Goal: Check status: Check status

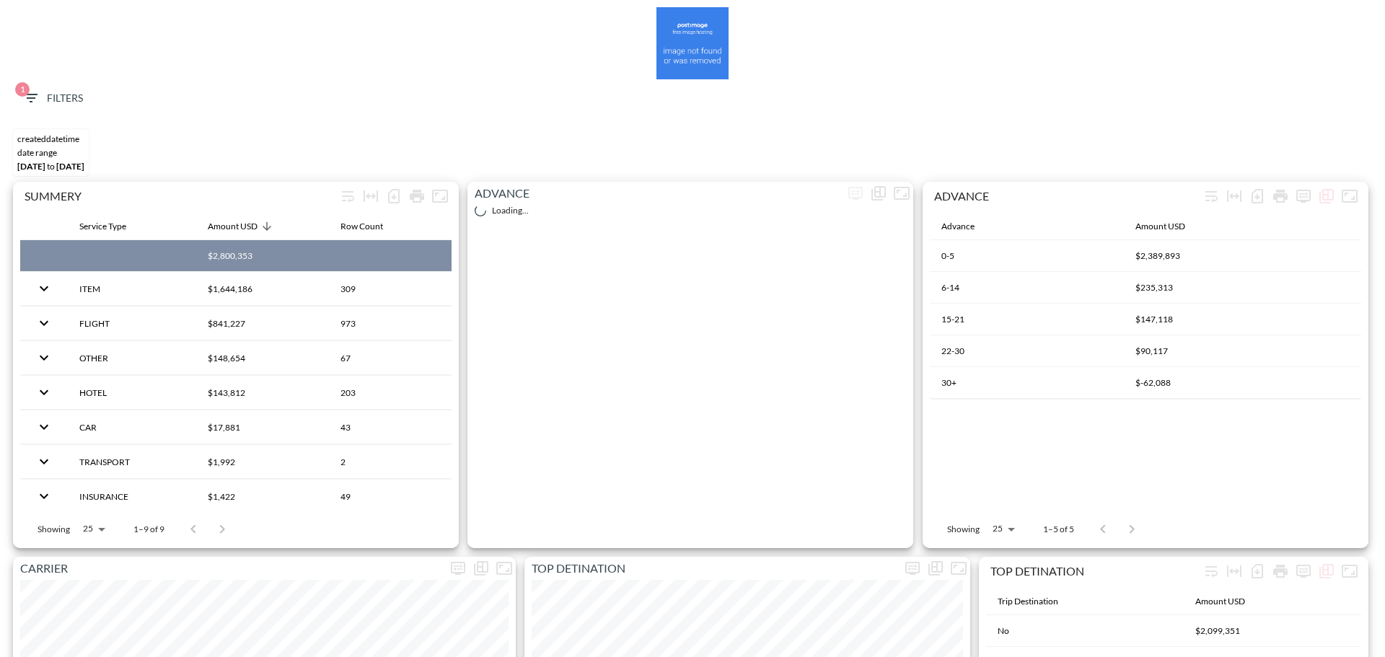
click at [87, 101] on button "1 Filters" at bounding box center [53, 98] width 72 height 27
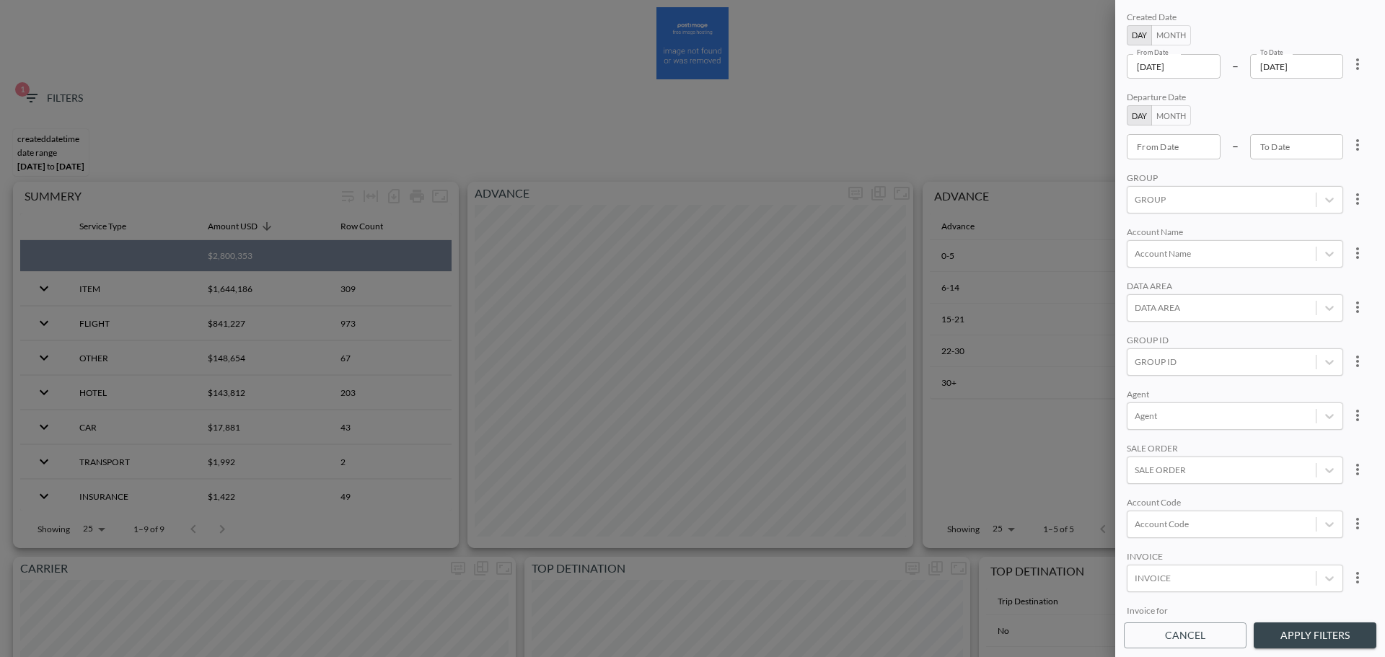
click at [1202, 66] on input "[DATE]" at bounding box center [1174, 66] width 94 height 25
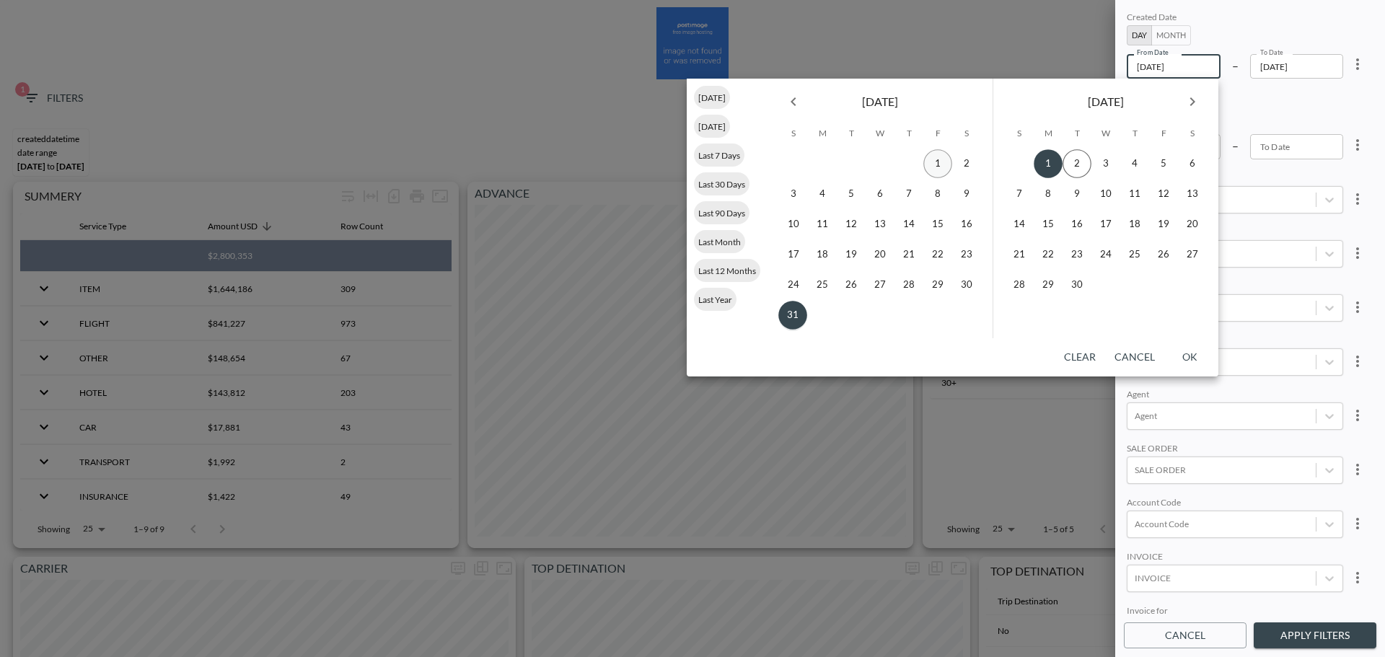
click at [932, 157] on button "1" at bounding box center [937, 163] width 29 height 29
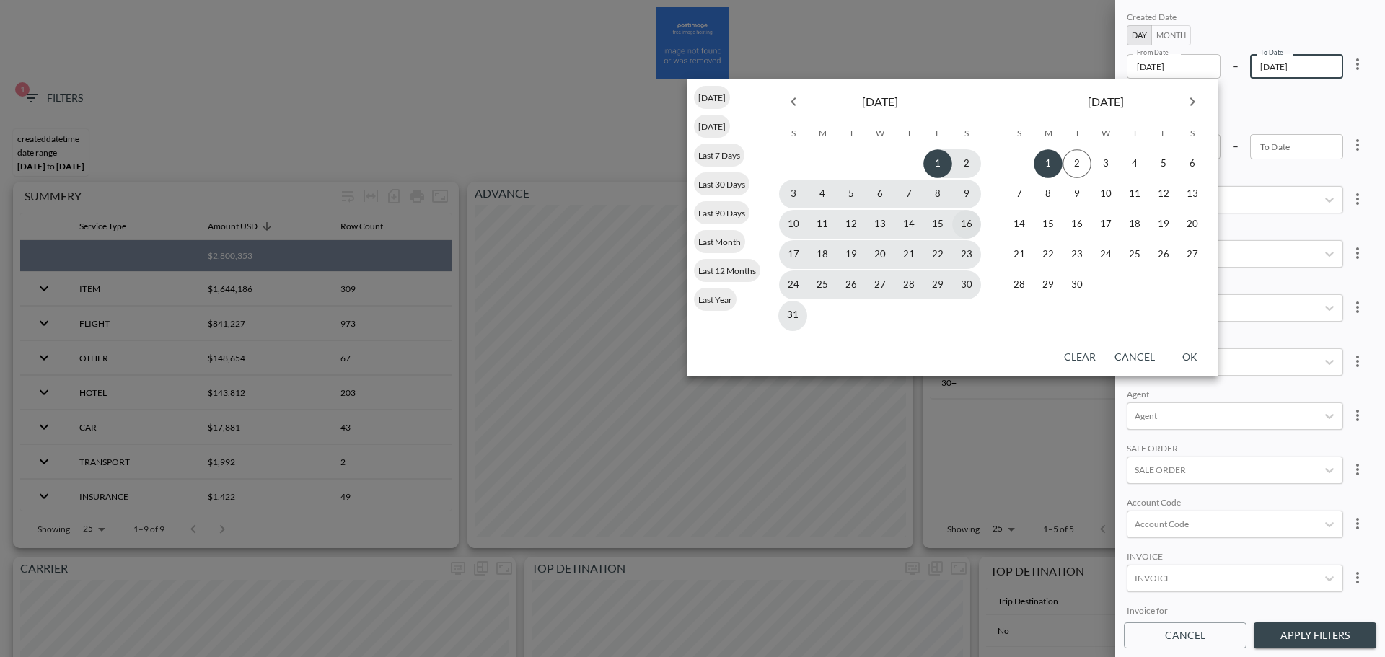
type input "[DATE]"
click at [791, 310] on button "31" at bounding box center [792, 315] width 29 height 29
type input "[DATE]"
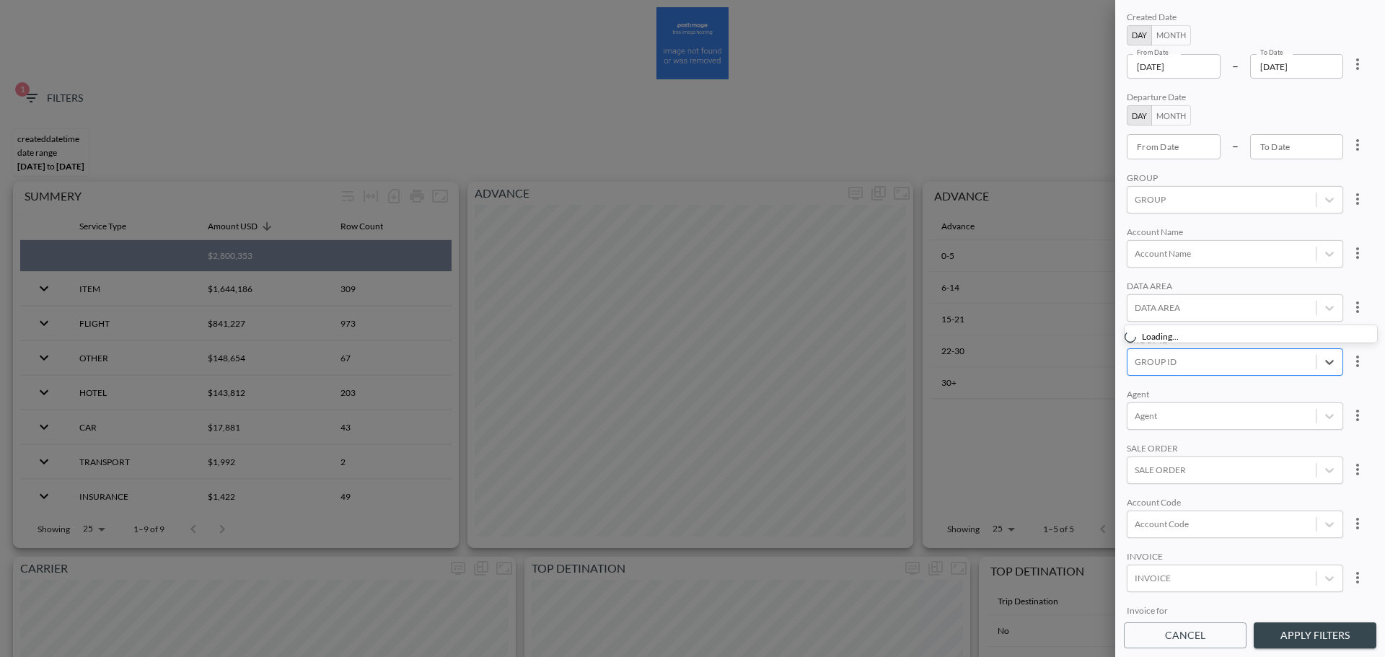
click at [1169, 358] on div at bounding box center [1222, 362] width 174 height 14
type input "פ"
click at [1137, 293] on input "Personetic" at bounding box center [1138, 290] width 30 height 30
type input "PER"
click at [1268, 180] on div "GROUP" at bounding box center [1235, 179] width 216 height 14
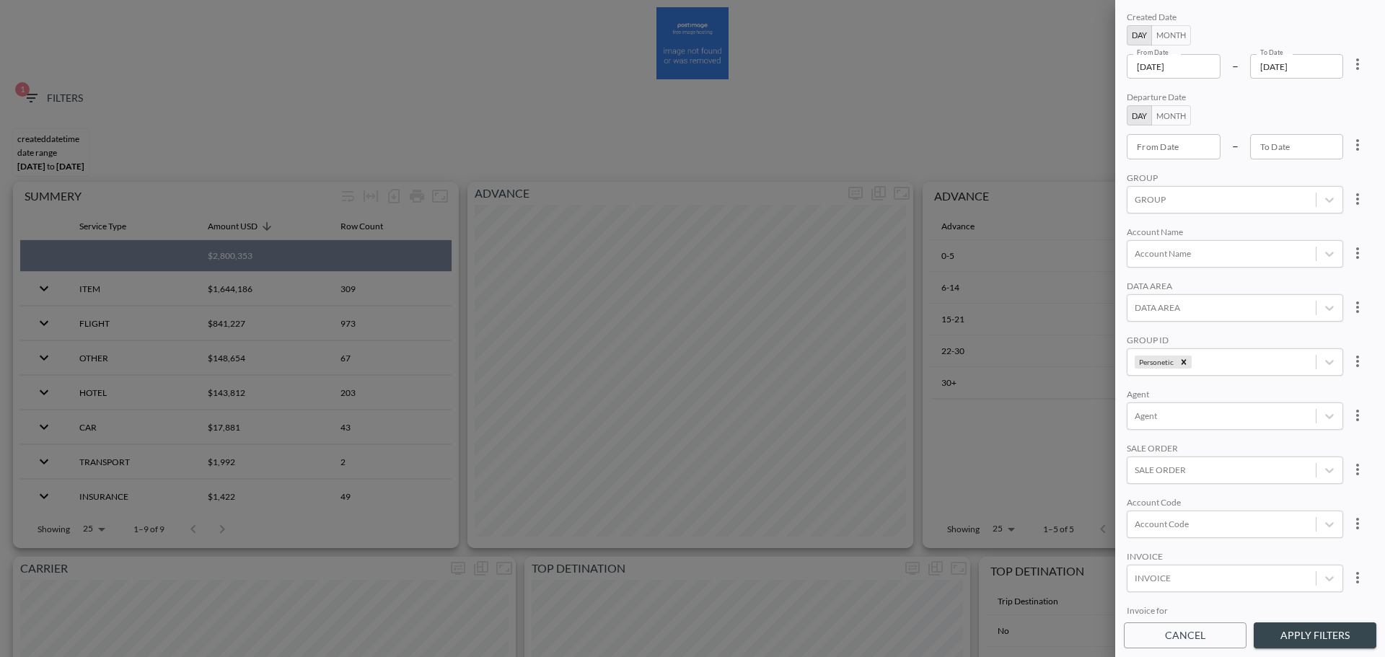
click at [1300, 634] on button "Apply Filters" at bounding box center [1315, 636] width 123 height 27
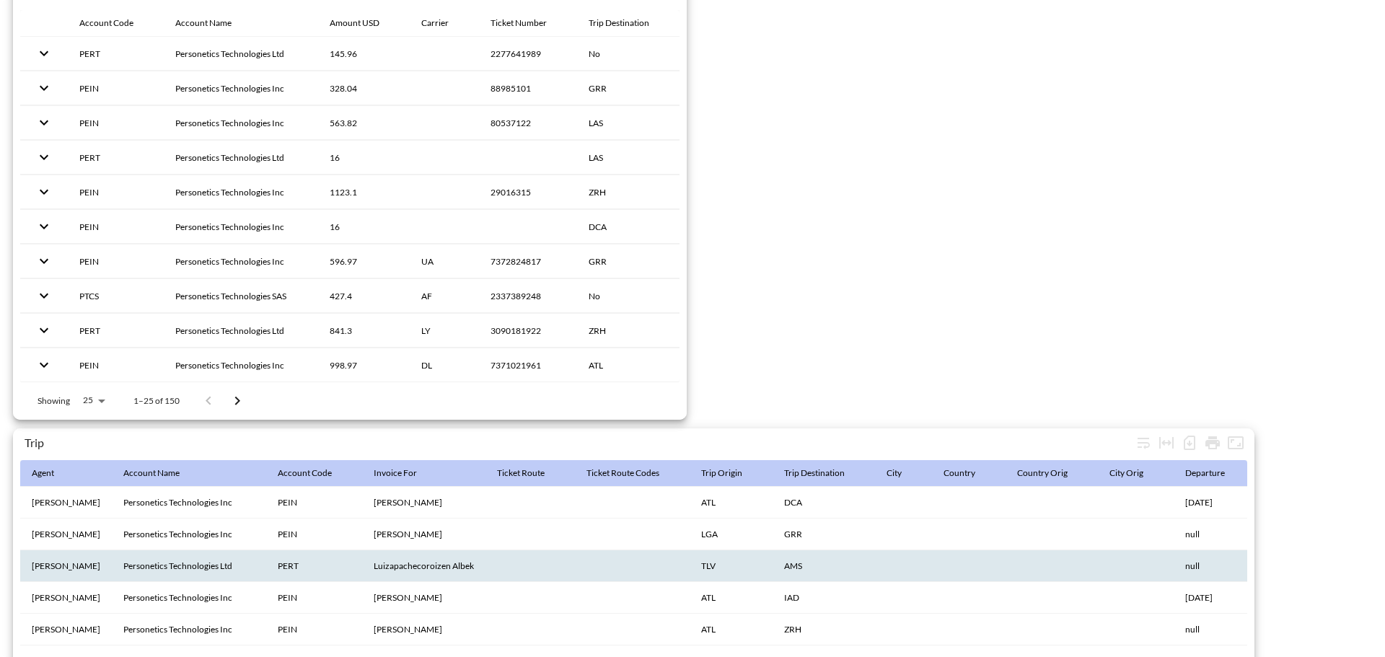
scroll to position [2269, 0]
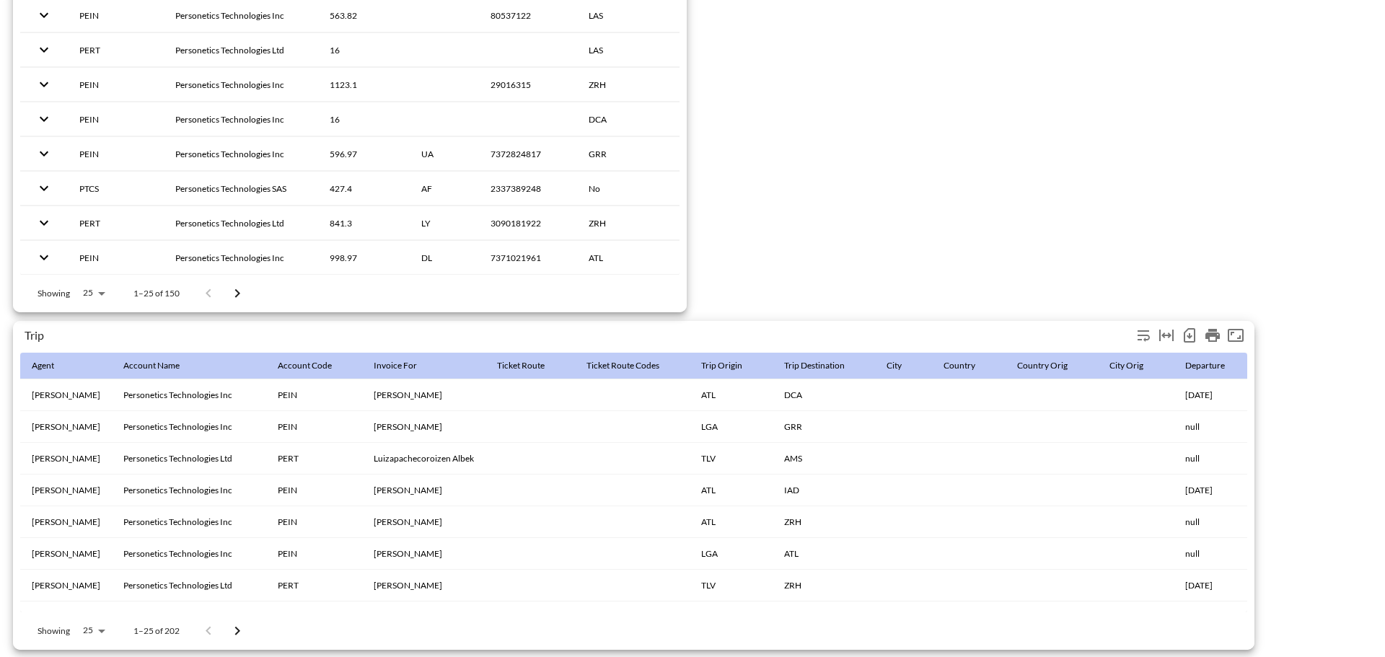
click at [1195, 332] on icon "Number of rows selected for download: 202" at bounding box center [1190, 335] width 12 height 14
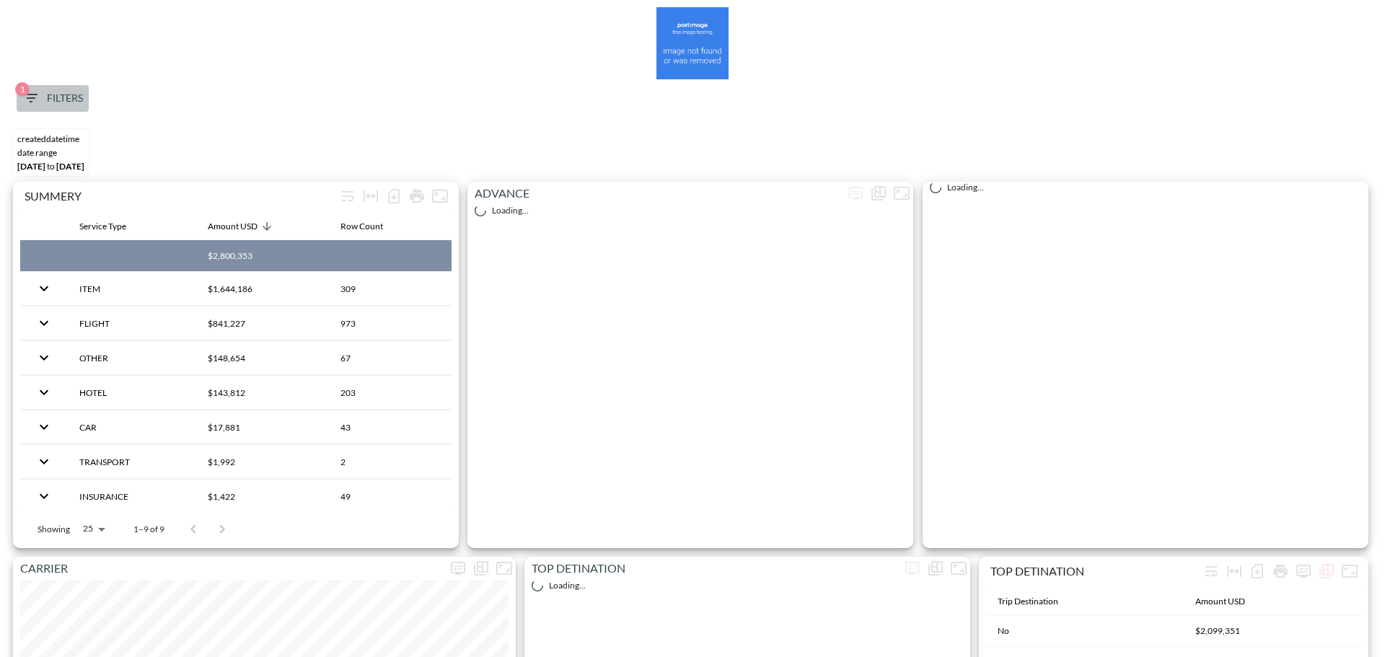
click at [50, 102] on span "1 Filters" at bounding box center [52, 98] width 61 height 18
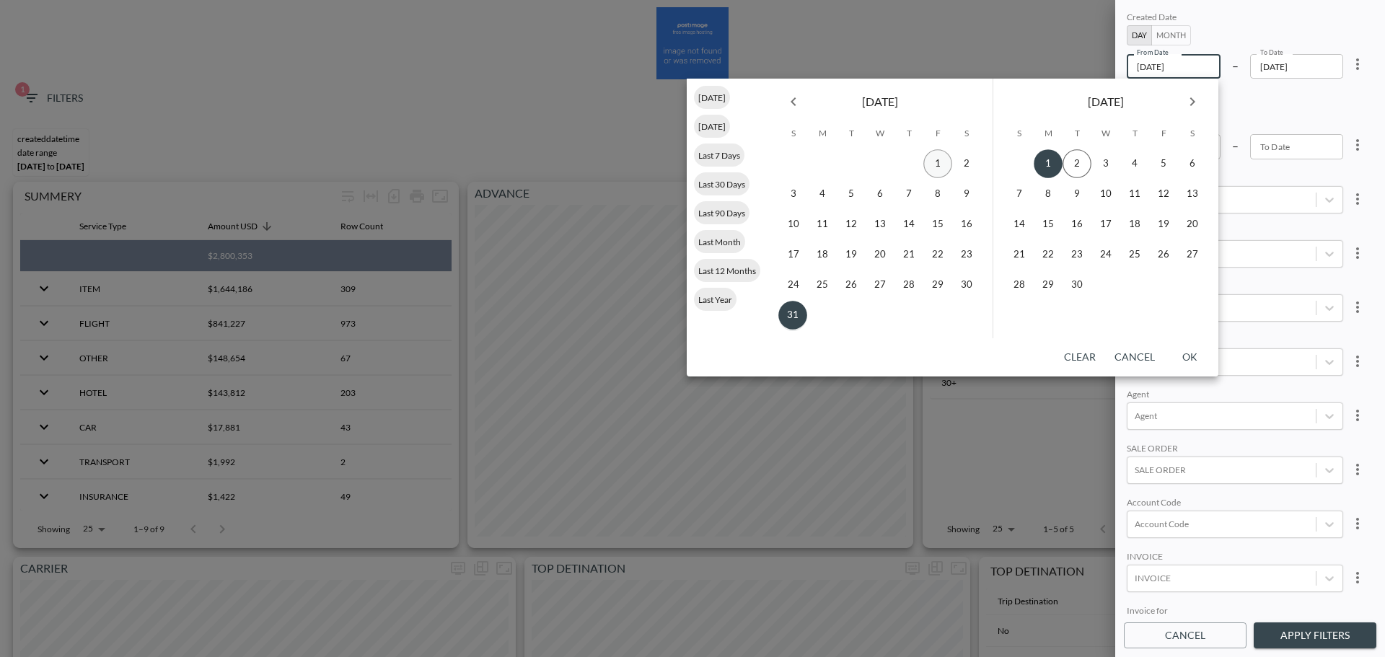
click at [936, 164] on button "1" at bounding box center [937, 163] width 29 height 29
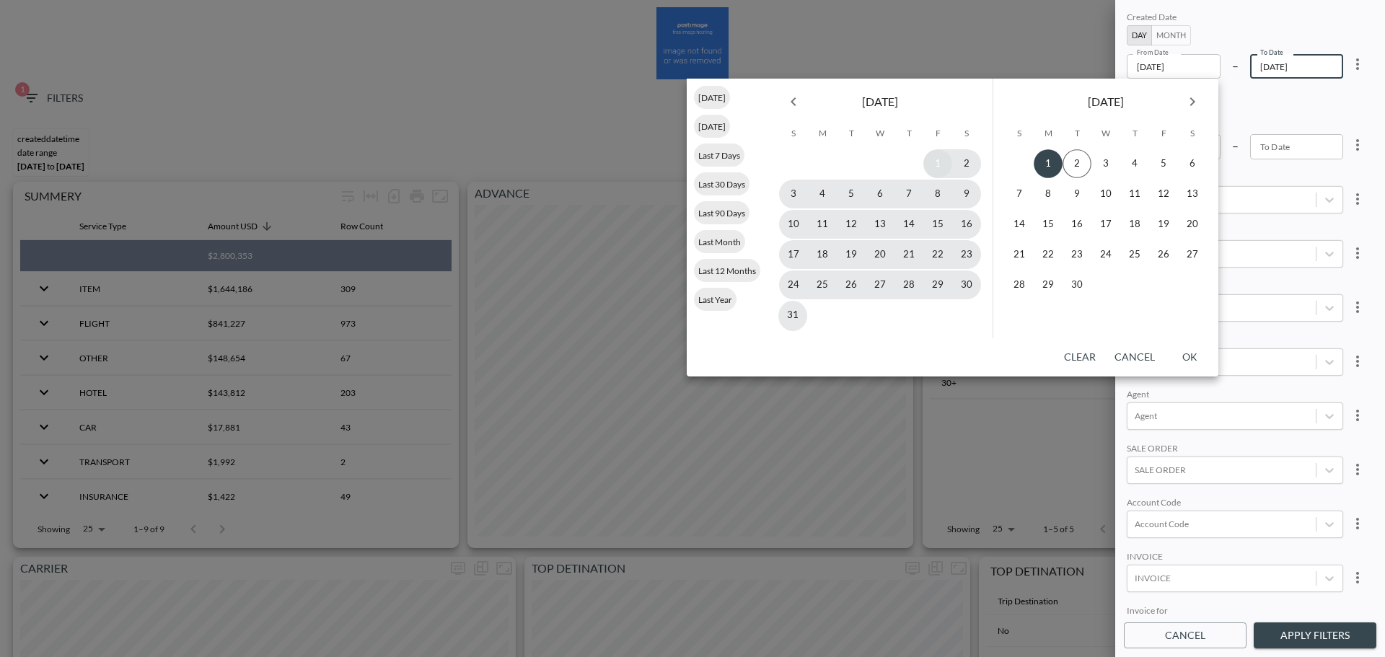
type input "[DATE]"
click at [794, 311] on button "31" at bounding box center [792, 315] width 29 height 29
type input "[DATE]"
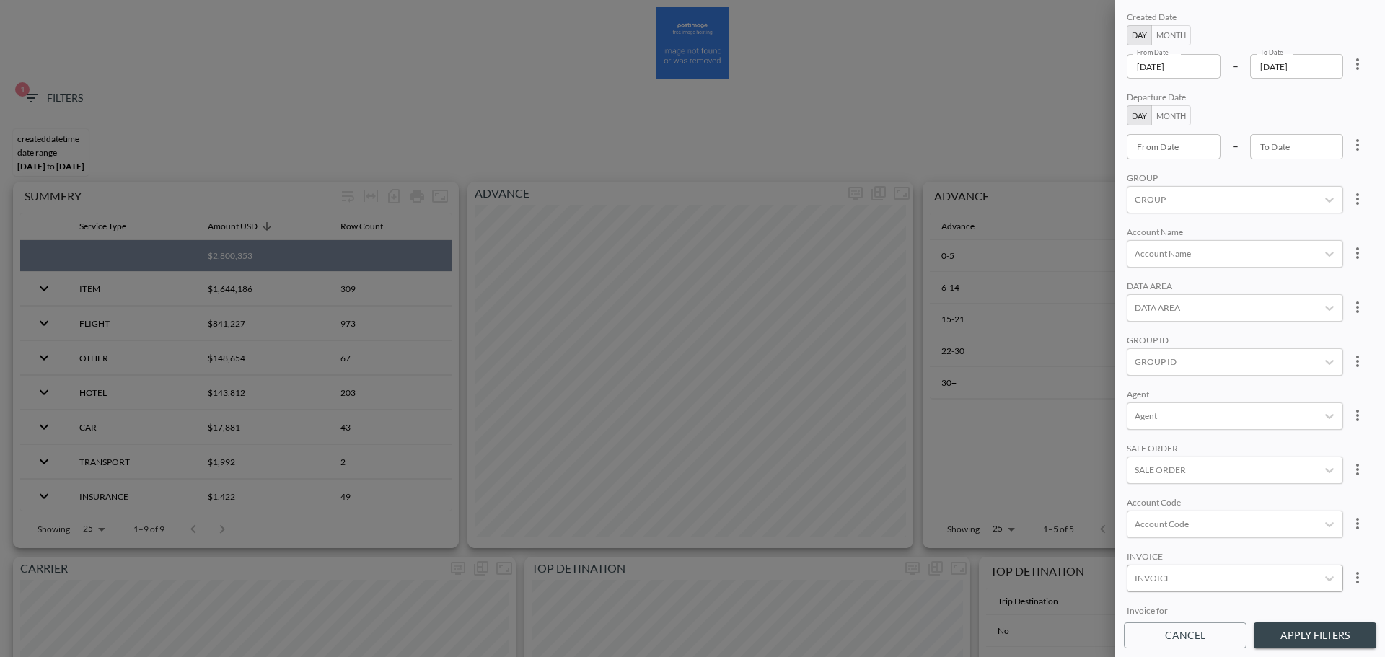
click at [1200, 571] on body "BI.P.EYE, Interactive Analytics Dashboards 1 Filters CREATEDDATETIME DATE RANGE…" at bounding box center [692, 328] width 1385 height 657
paste input "INVC00034646"
type input "INVC00034646"
click at [1180, 657] on div "Create "INVC00034646"" at bounding box center [692, 664] width 1385 height 14
click at [1317, 636] on button "Apply Filters" at bounding box center [1315, 636] width 123 height 27
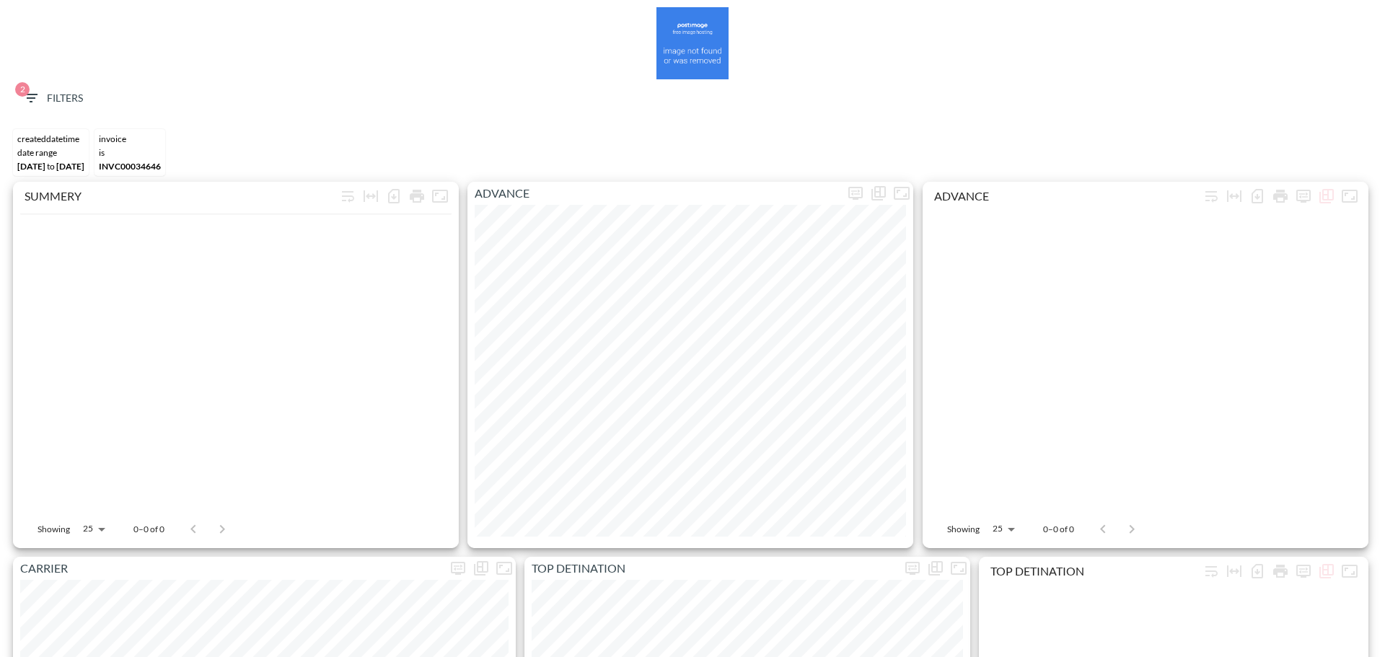
click at [91, 110] on div "2 Filters" at bounding box center [692, 101] width 1371 height 44
click at [69, 107] on span "2 Filters" at bounding box center [52, 98] width 61 height 18
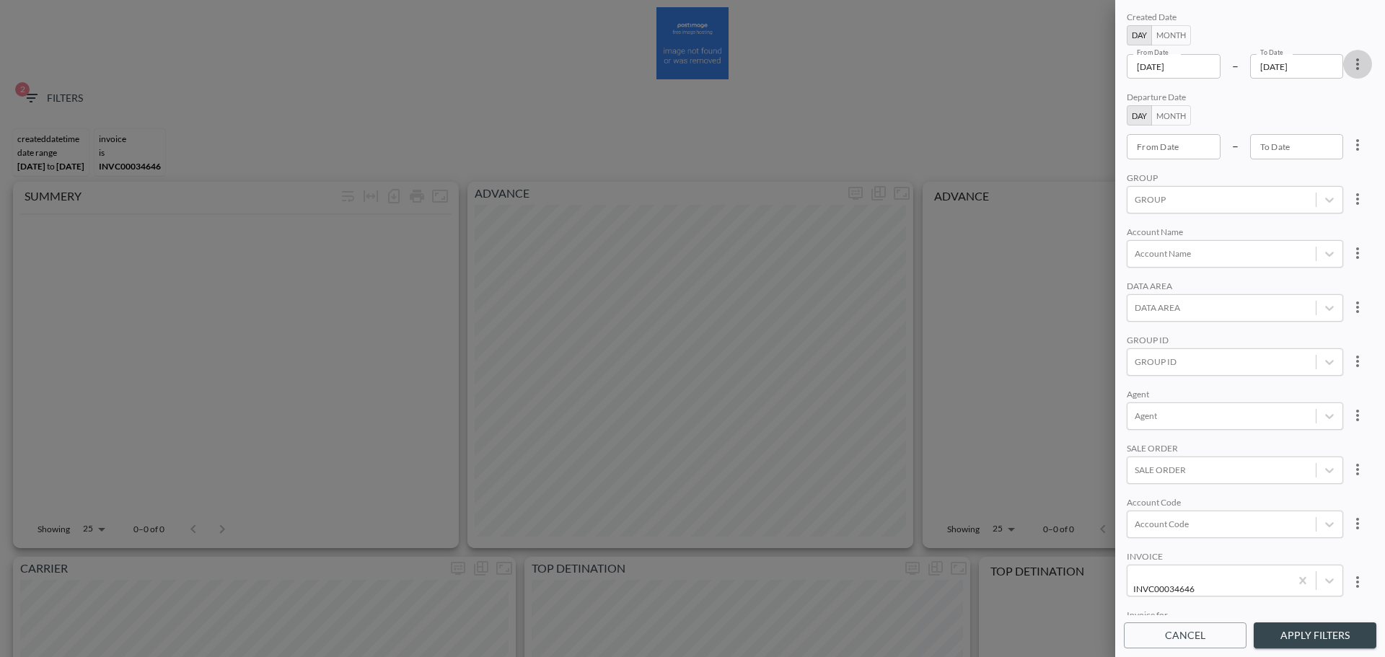
click at [1359, 59] on icon "more" at bounding box center [1357, 64] width 17 height 17
click at [1319, 107] on li "Clear" at bounding box center [1304, 97] width 130 height 26
click at [1287, 633] on button "Apply Filters" at bounding box center [1315, 636] width 123 height 27
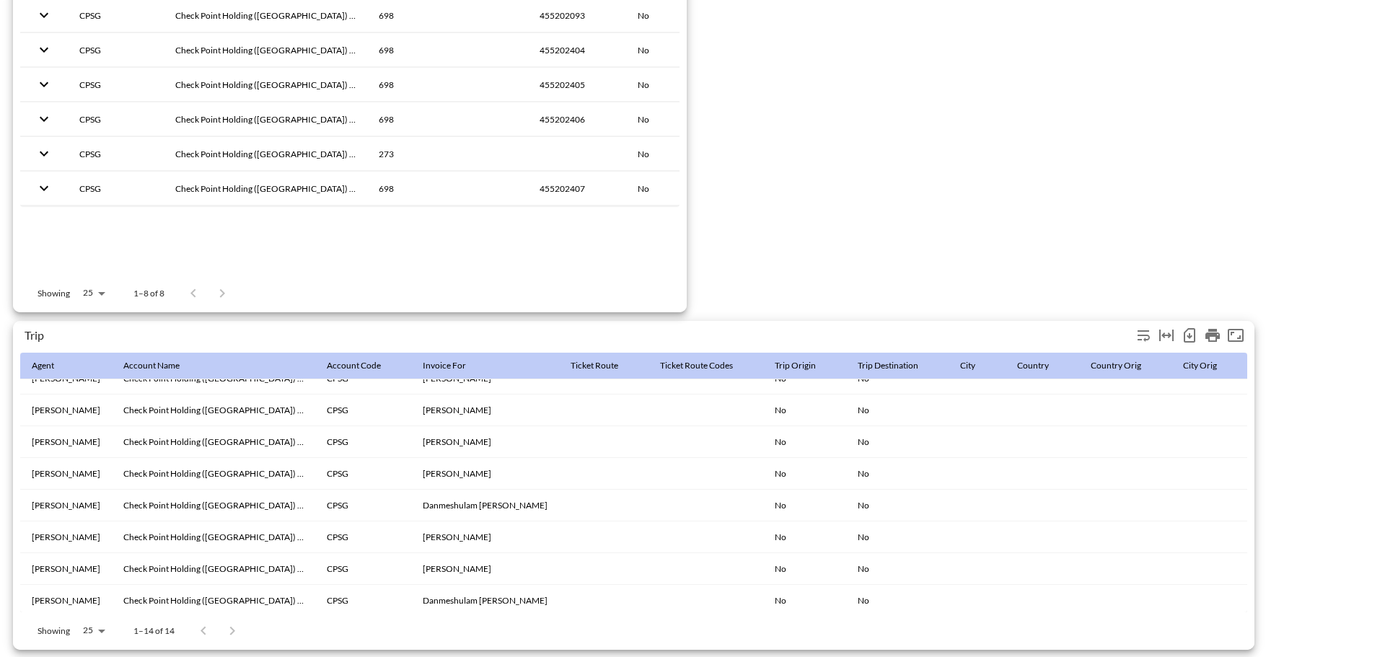
scroll to position [72, 0]
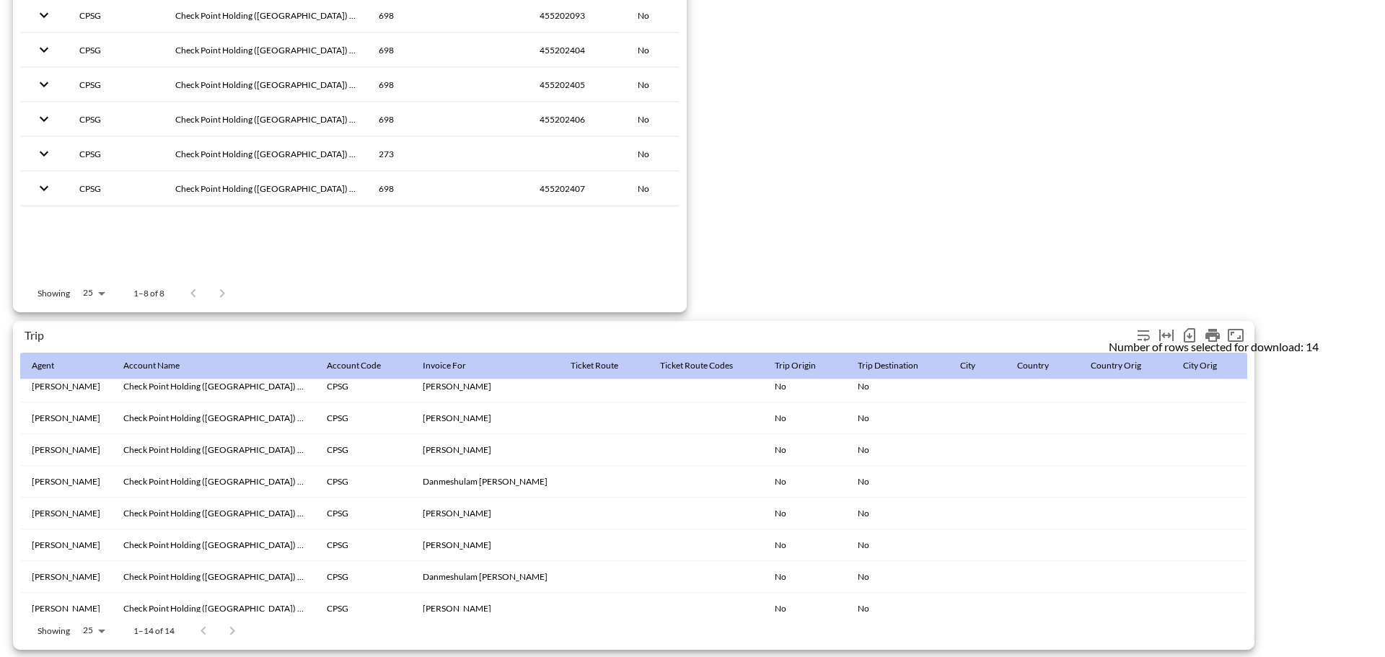
click at [1193, 328] on icon "Number of rows selected for download: 14" at bounding box center [1189, 335] width 17 height 17
